Goal: Navigation & Orientation: Find specific page/section

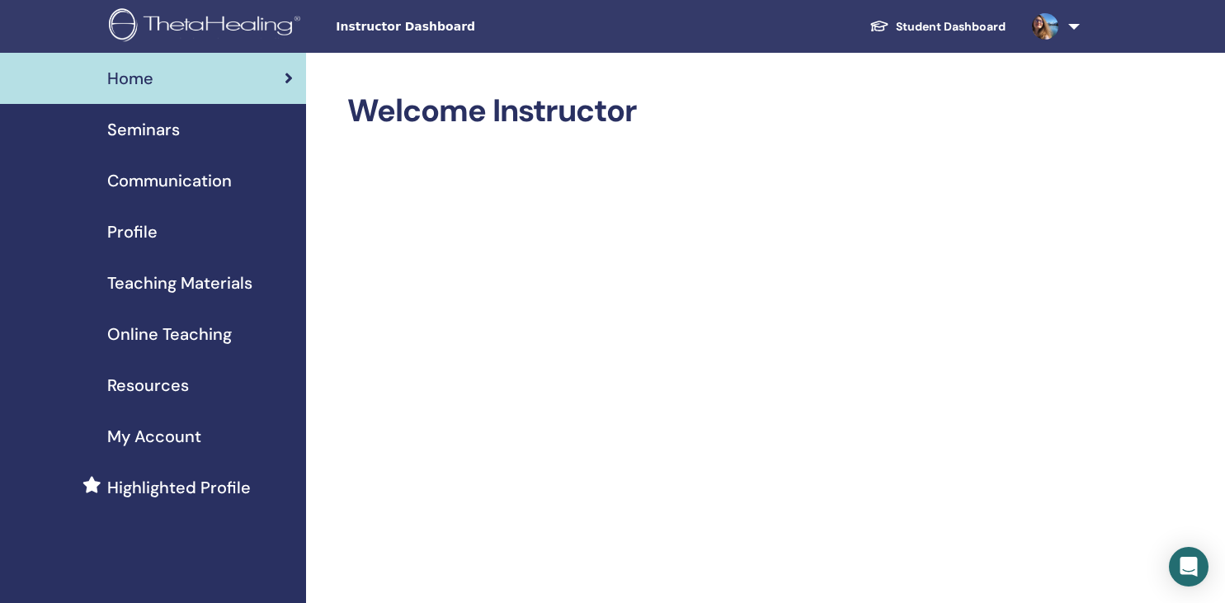
scroll to position [1146, 0]
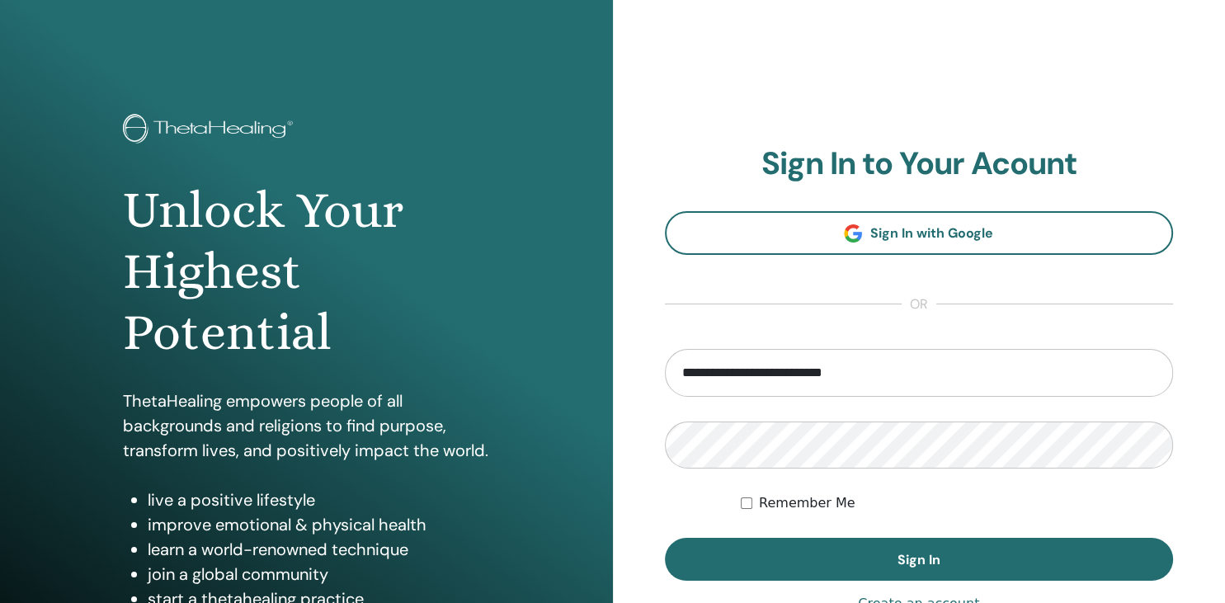
type input "**********"
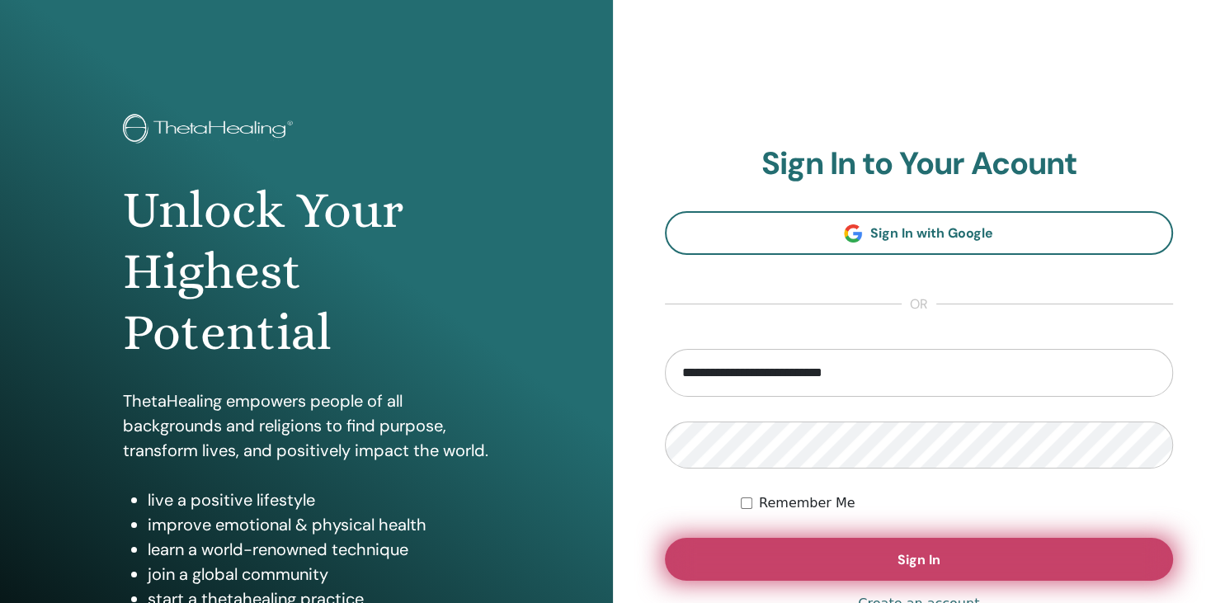
click at [877, 543] on button "Sign In" at bounding box center [919, 559] width 509 height 43
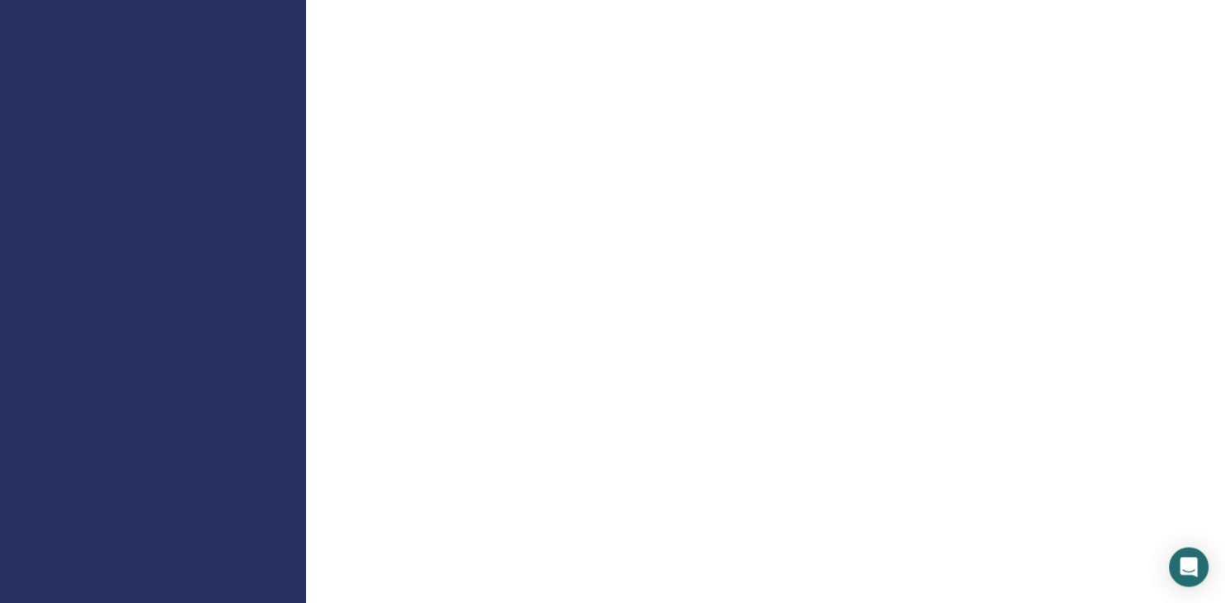
scroll to position [782, 0]
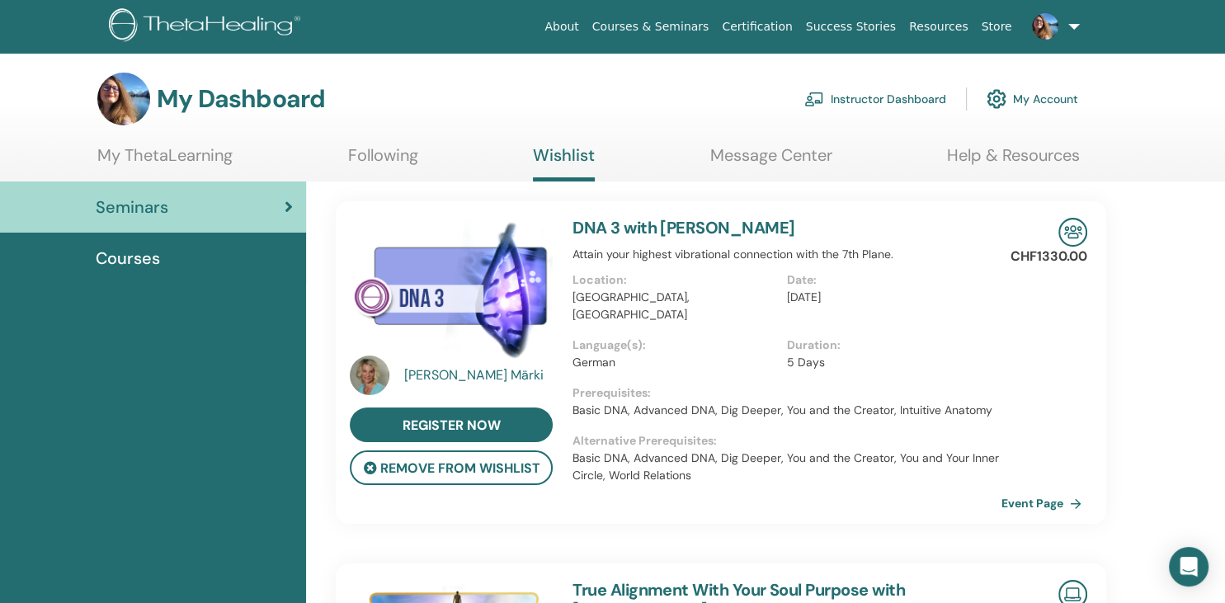
click at [863, 92] on link "Instructor Dashboard" at bounding box center [875, 99] width 142 height 36
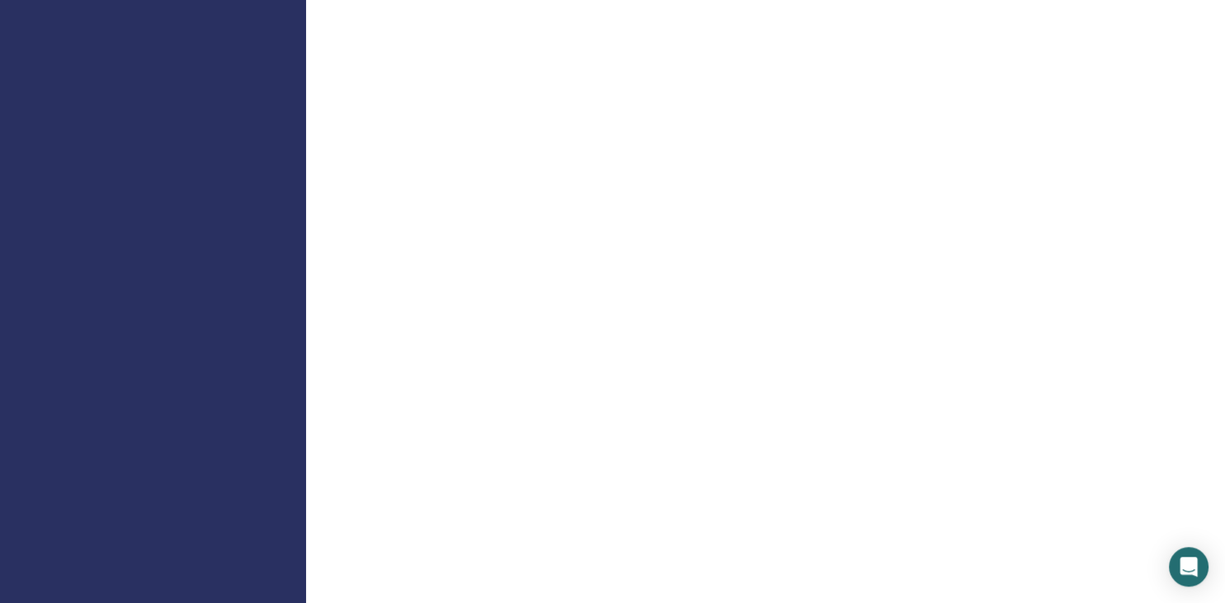
scroll to position [1146, 0]
